Goal: Task Accomplishment & Management: Manage account settings

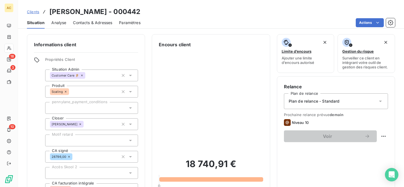
scroll to position [140, 0]
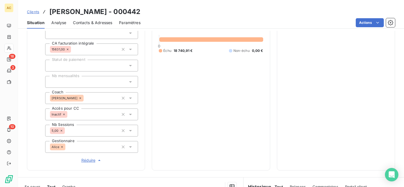
click at [36, 12] on span "Clients" at bounding box center [33, 12] width 12 height 4
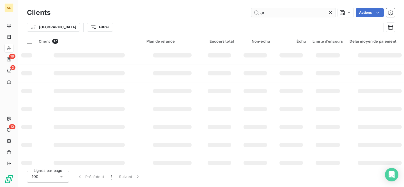
type input "a"
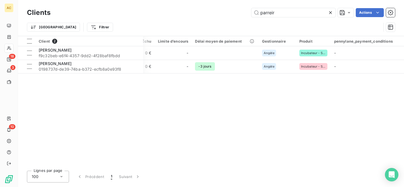
scroll to position [0, 155]
click at [281, 12] on input "parreir" at bounding box center [293, 12] width 84 height 9
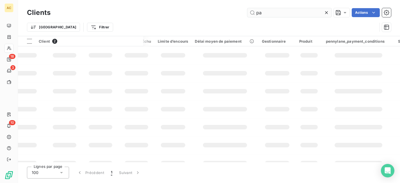
type input "p"
type input "k"
type input "r"
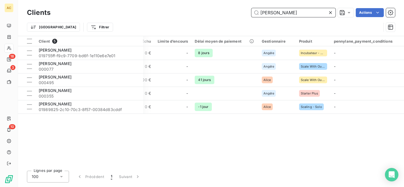
type input "[PERSON_NAME]"
click at [274, 12] on input "[PERSON_NAME]" at bounding box center [293, 12] width 84 height 9
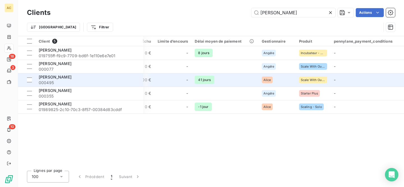
click at [111, 82] on span "000495" at bounding box center [89, 83] width 101 height 6
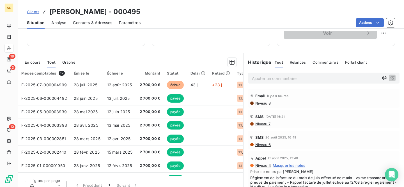
scroll to position [108, 0]
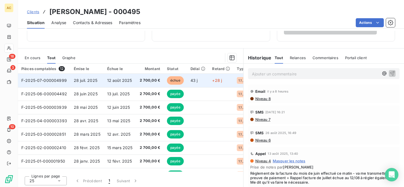
click at [128, 82] on span "12 août 2025" at bounding box center [119, 80] width 25 height 5
click at [149, 80] on span "2 700,00 €" at bounding box center [150, 81] width 20 height 6
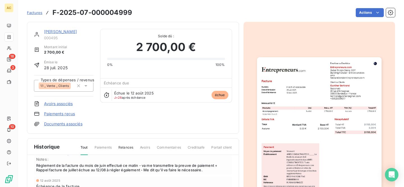
click at [57, 32] on link "[PERSON_NAME]" at bounding box center [60, 31] width 33 height 5
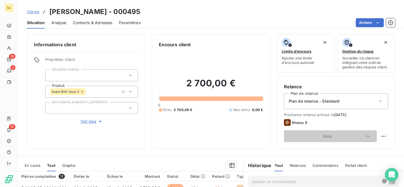
click at [32, 12] on span "Clients" at bounding box center [33, 12] width 12 height 4
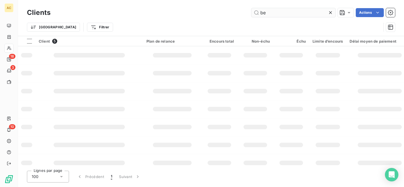
type input "b"
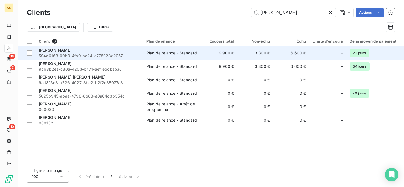
type input "[PERSON_NAME]"
click at [83, 55] on span "594d6168-09b9-4fa9-bc24-a775023c2057" at bounding box center [89, 56] width 101 height 6
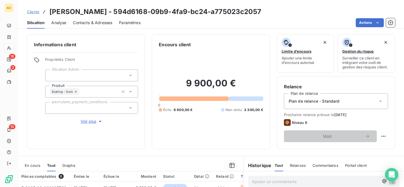
click at [97, 24] on span "Contacts & Adresses" at bounding box center [92, 23] width 39 height 6
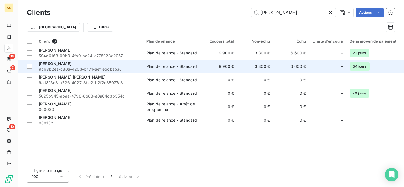
click at [94, 68] on span "9bb8b2ea-c30a-4203-b471-aef1ebdba5a6" at bounding box center [89, 69] width 101 height 6
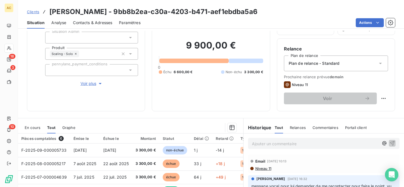
scroll to position [37, 0]
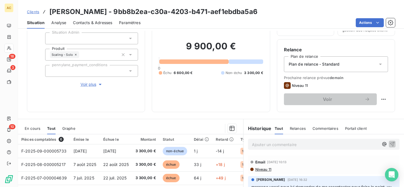
click at [94, 86] on span "Voir plus" at bounding box center [92, 85] width 22 height 6
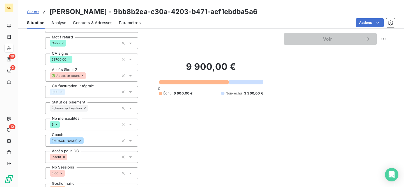
scroll to position [0, 0]
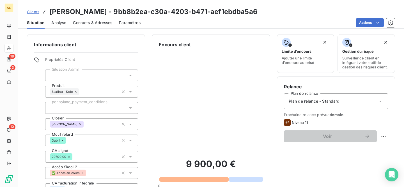
click at [107, 23] on span "Contacts & Adresses" at bounding box center [92, 23] width 39 height 6
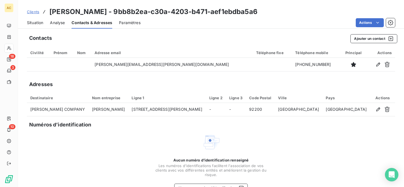
click at [32, 20] on span "Situation" at bounding box center [35, 23] width 16 height 6
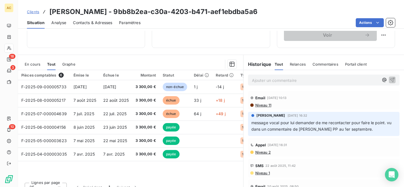
scroll to position [109, 0]
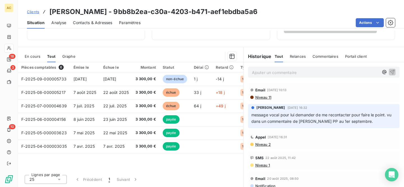
click at [104, 25] on span "Contacts & Adresses" at bounding box center [92, 23] width 39 height 6
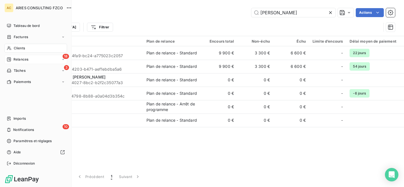
click at [40, 57] on div "18 Relances" at bounding box center [35, 59] width 63 height 9
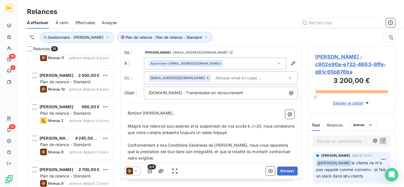
scroll to position [434, 0]
